Goal: Information Seeking & Learning: Learn about a topic

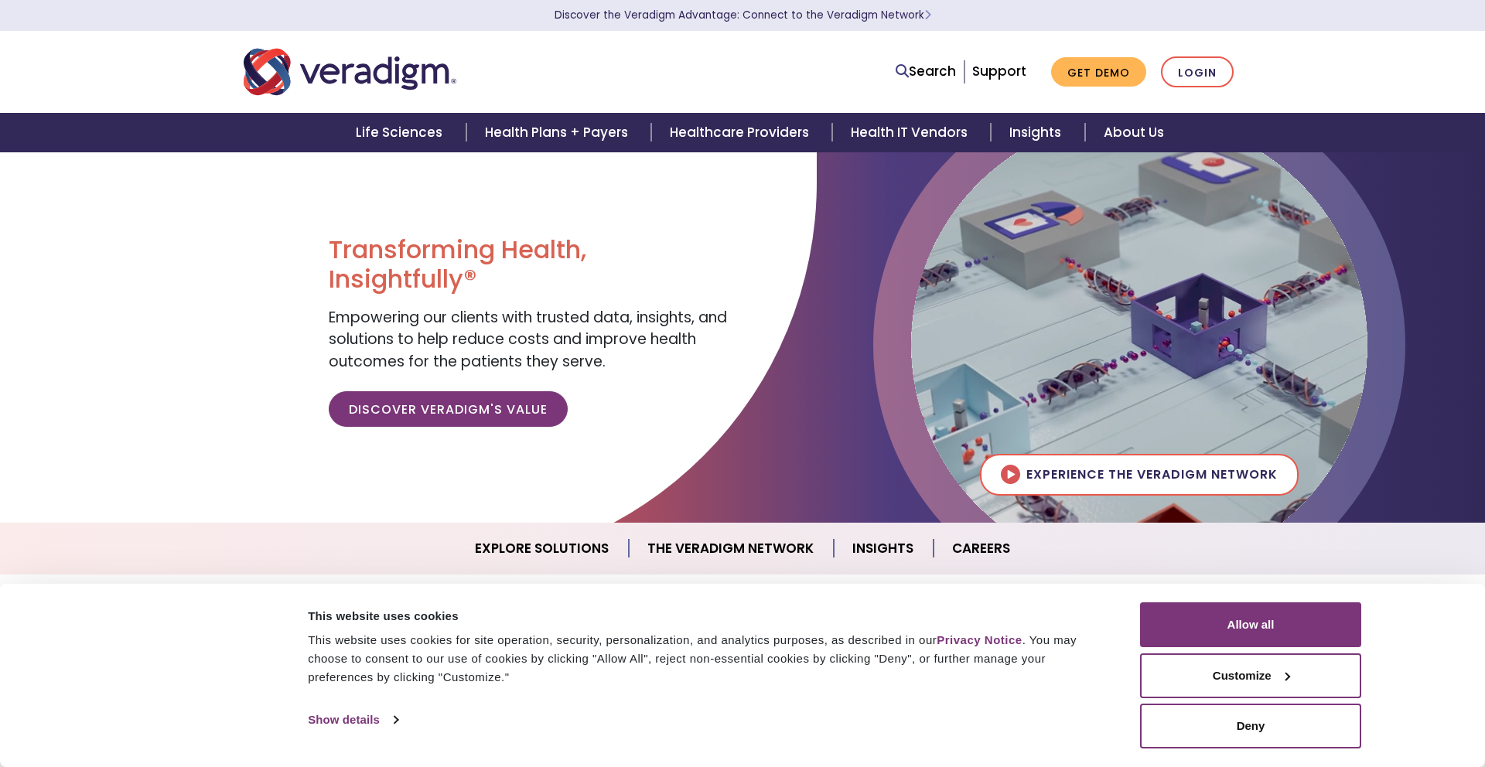
click at [596, 313] on span "Empowering our clients with trusted data, insights, and solutions to help reduc…" at bounding box center [528, 339] width 398 height 65
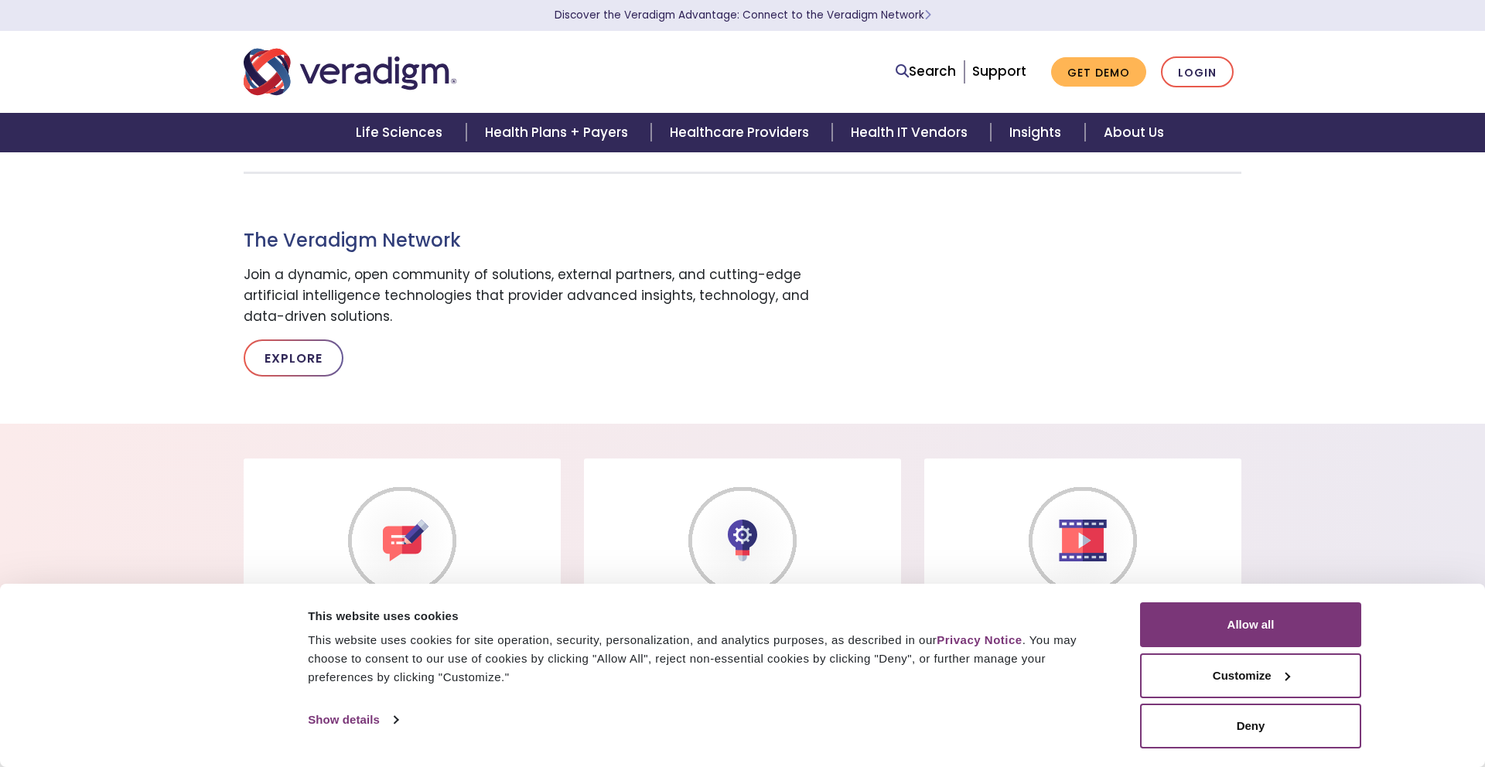
scroll to position [1078, 0]
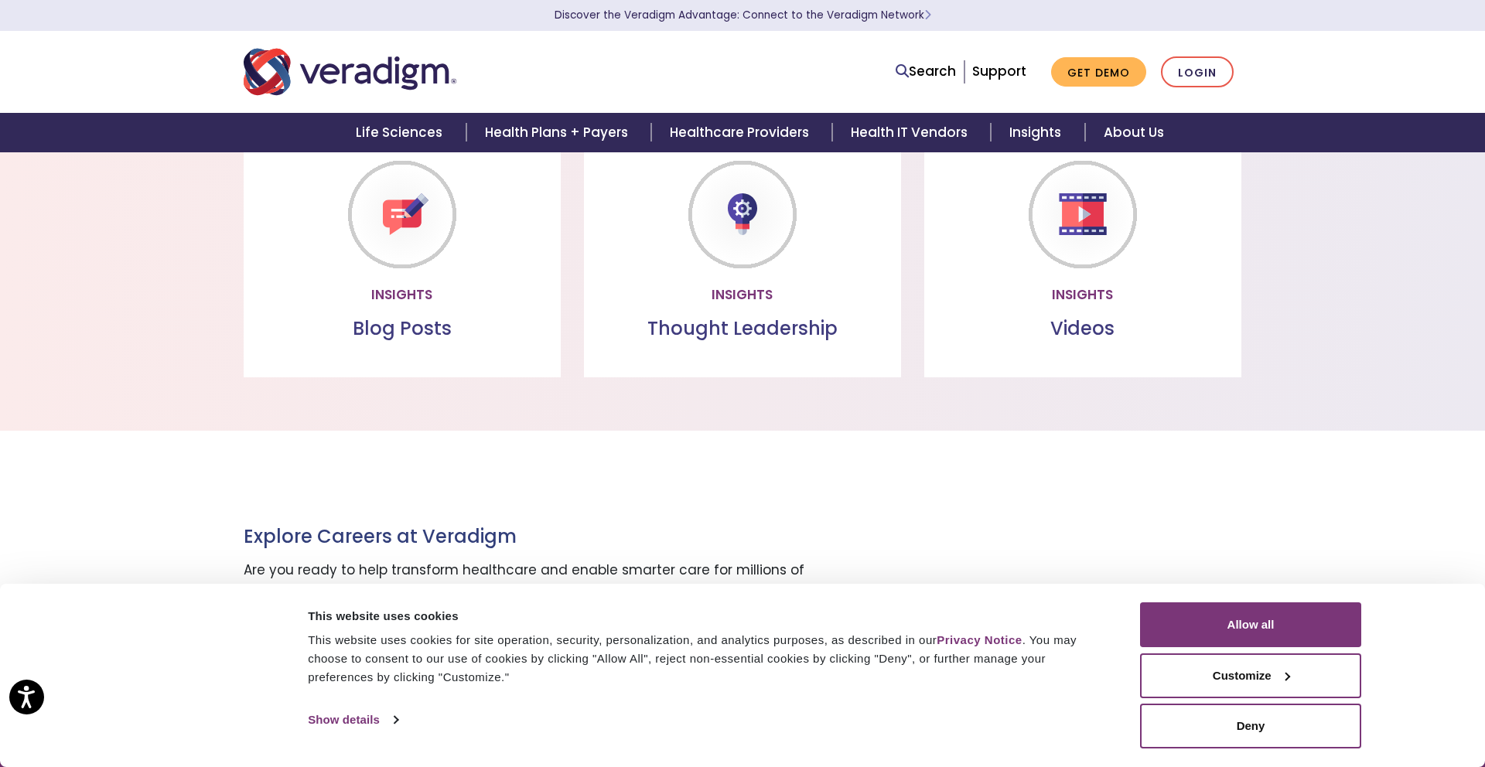
click at [1200, 592] on div "Consent Details [#IABV2SETTINGS#] About This website uses cookies This website …" at bounding box center [742, 675] width 1485 height 183
click at [1204, 605] on button "Allow all" at bounding box center [1250, 624] width 221 height 45
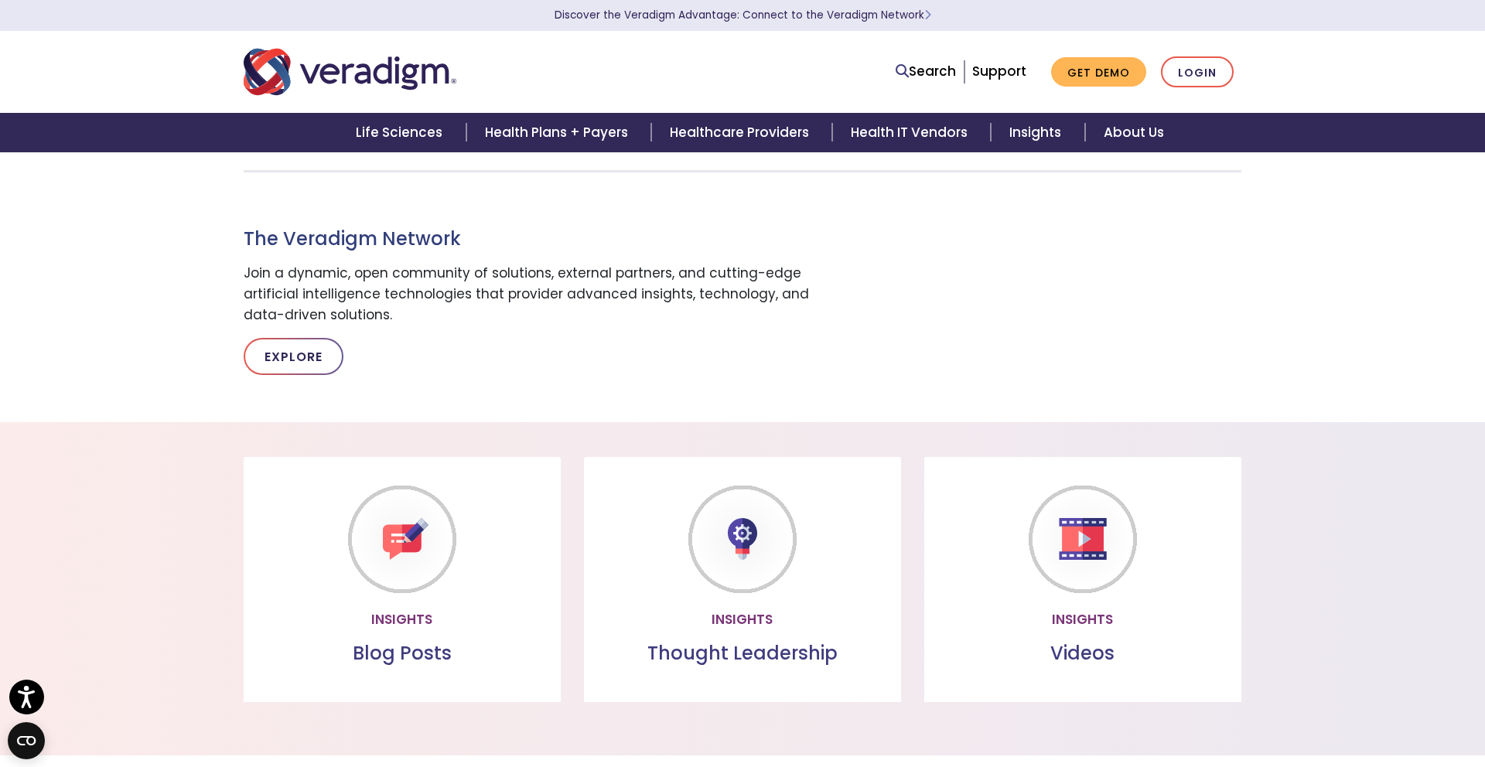
scroll to position [0, 0]
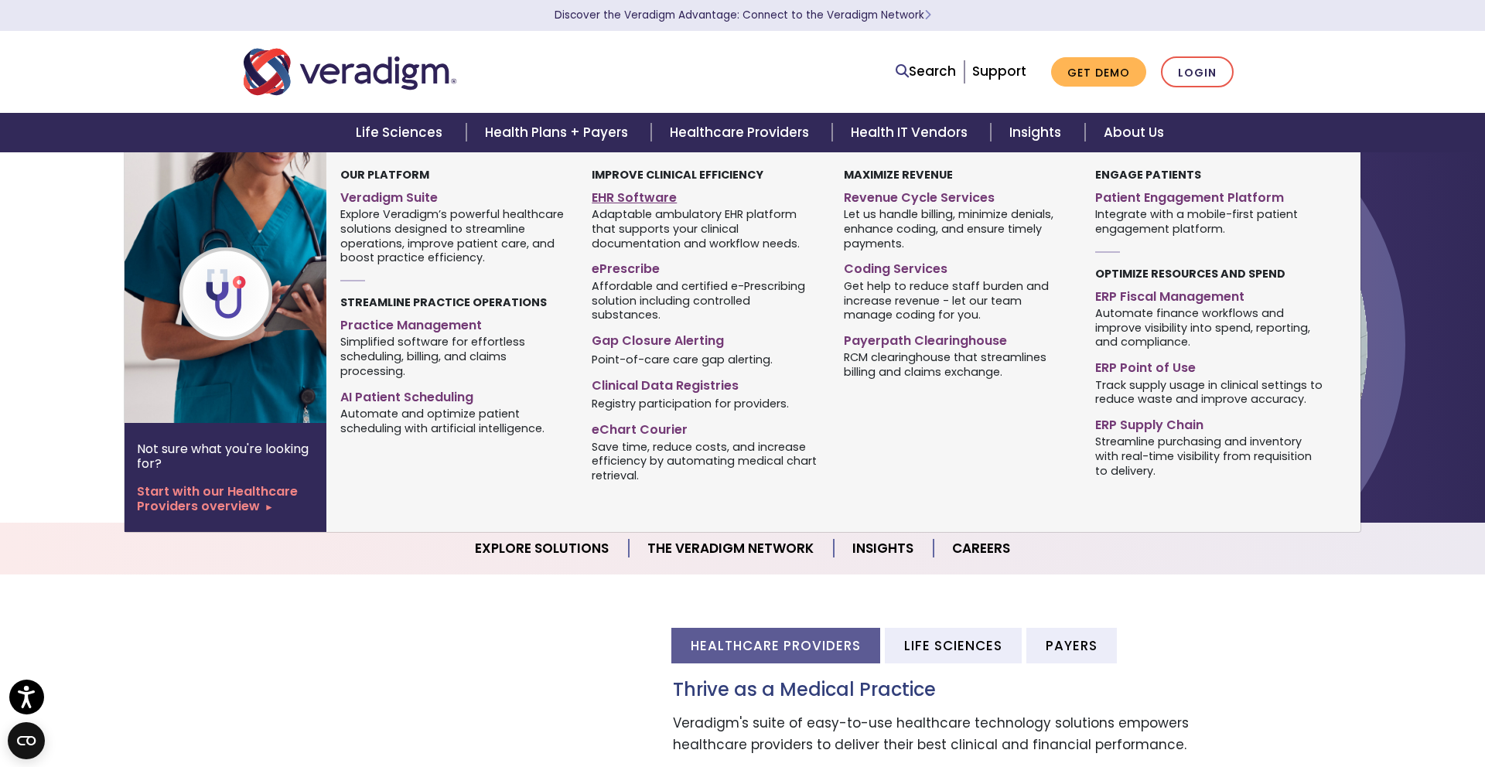
click at [674, 195] on link "EHR Software" at bounding box center [706, 195] width 228 height 22
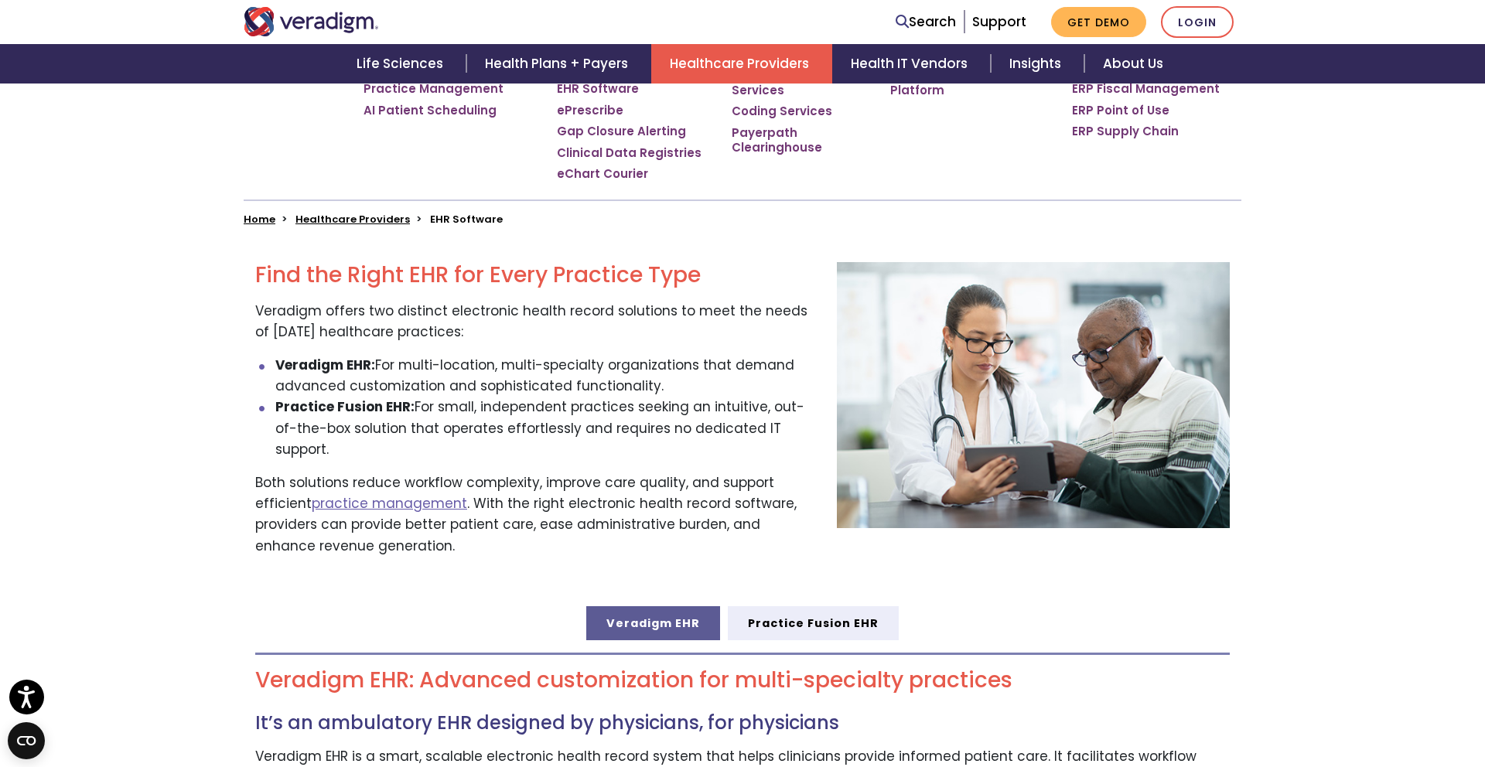
scroll to position [321, 0]
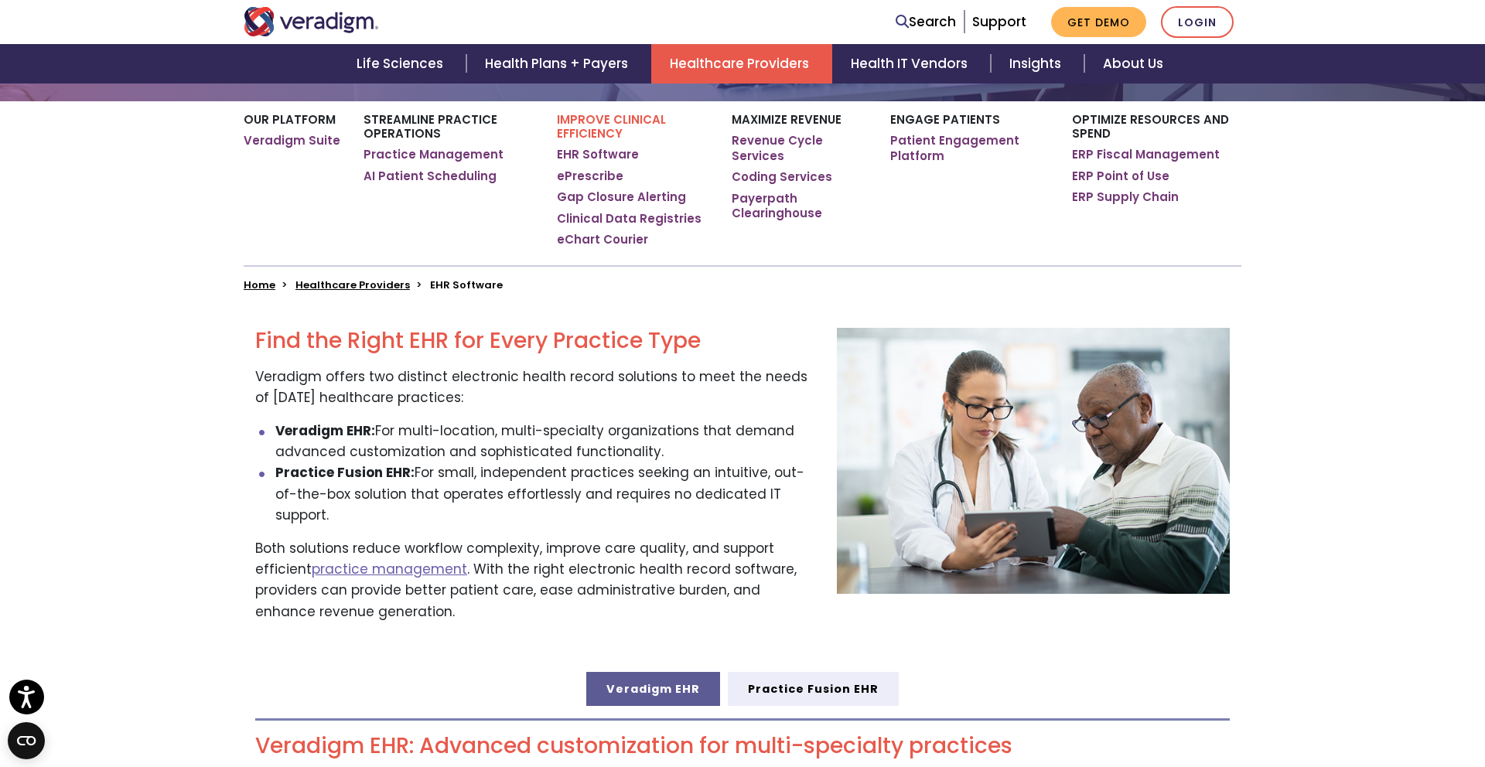
click at [657, 672] on link "Veradigm EHR" at bounding box center [653, 689] width 134 height 34
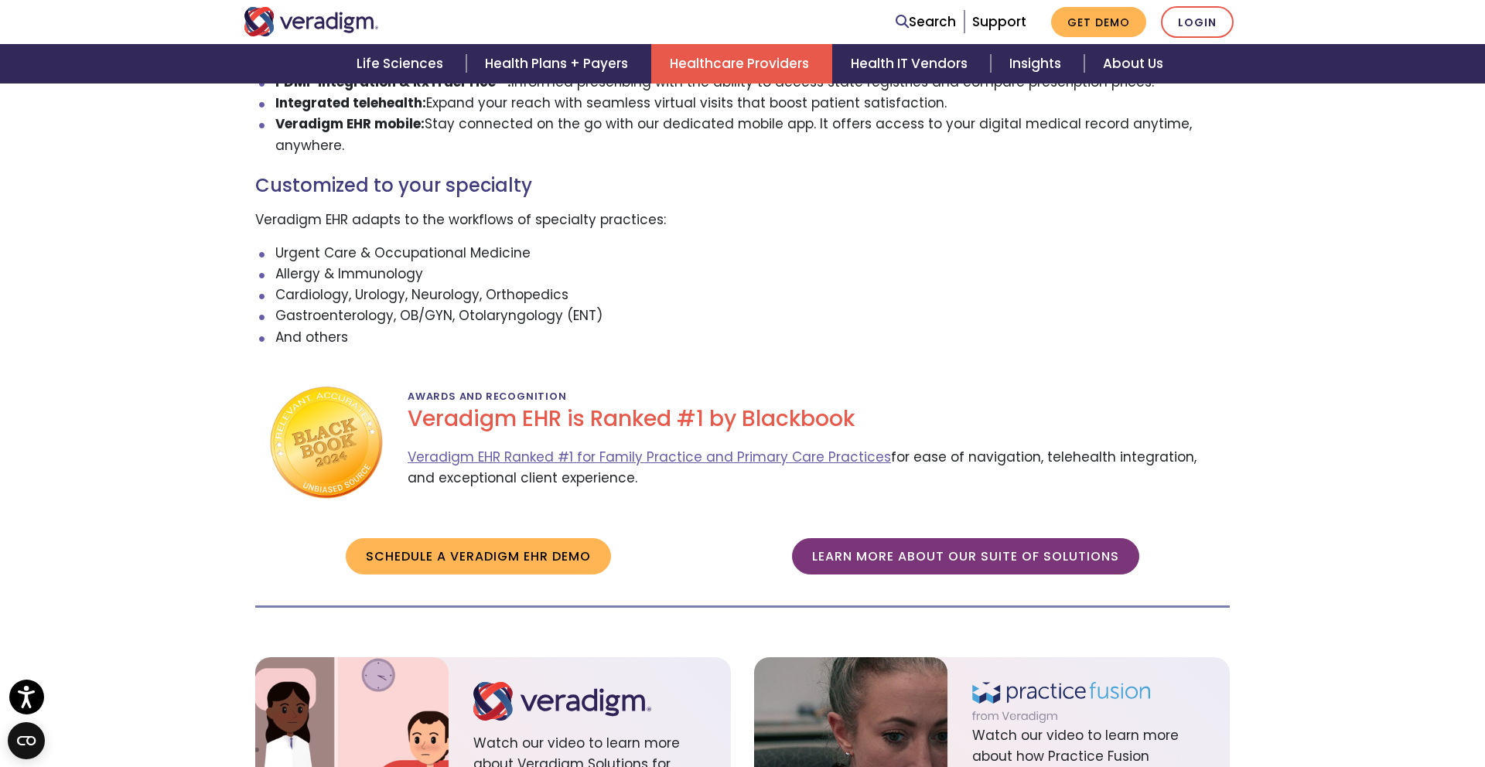
scroll to position [1589, 0]
